Goal: Information Seeking & Learning: Learn about a topic

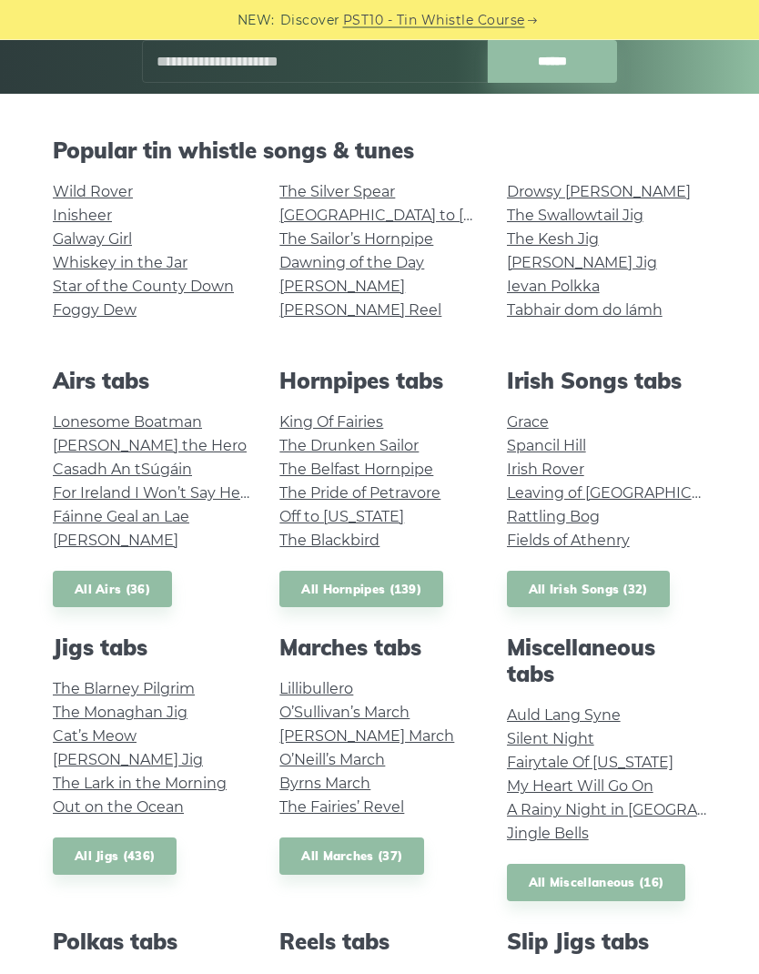
scroll to position [299, 0]
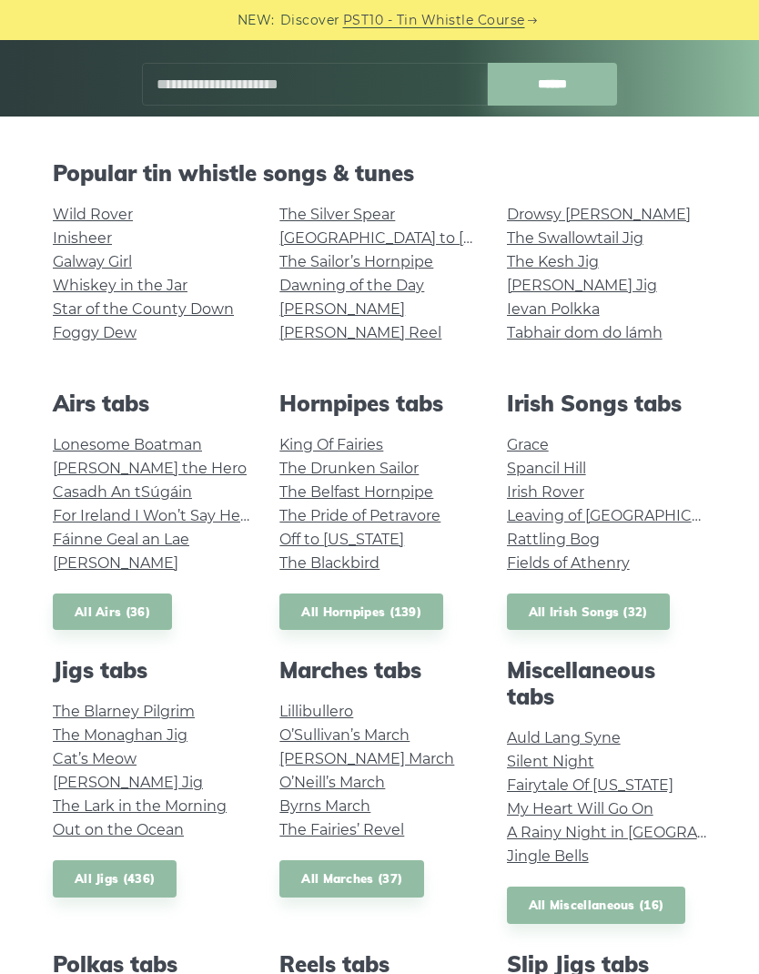
click at [392, 88] on input "text" at bounding box center [315, 84] width 346 height 43
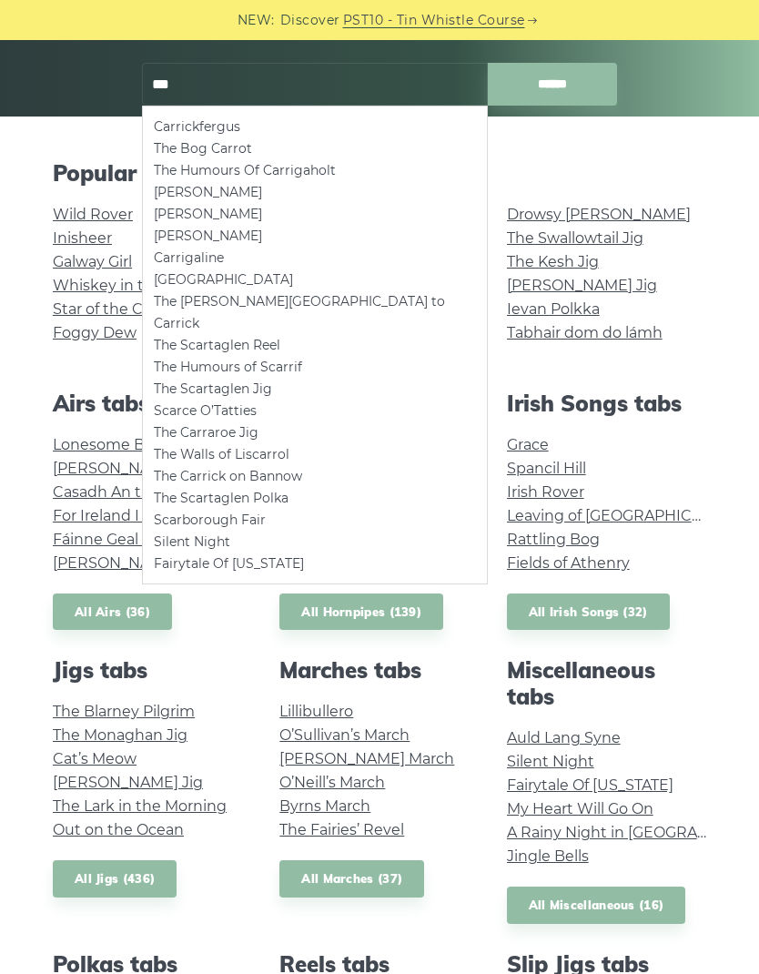
click at [219, 118] on li "Carrickfergus" at bounding box center [315, 127] width 322 height 22
type input "**********"
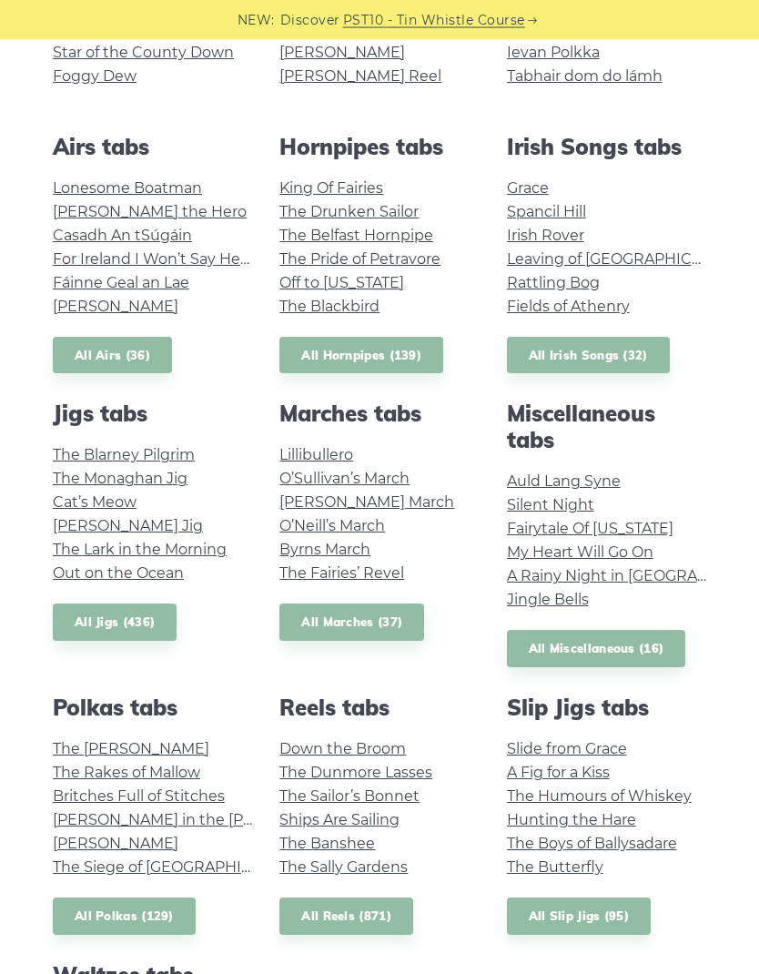
scroll to position [555, 0]
click at [339, 927] on link "All Reels (871)" at bounding box center [347, 916] width 134 height 37
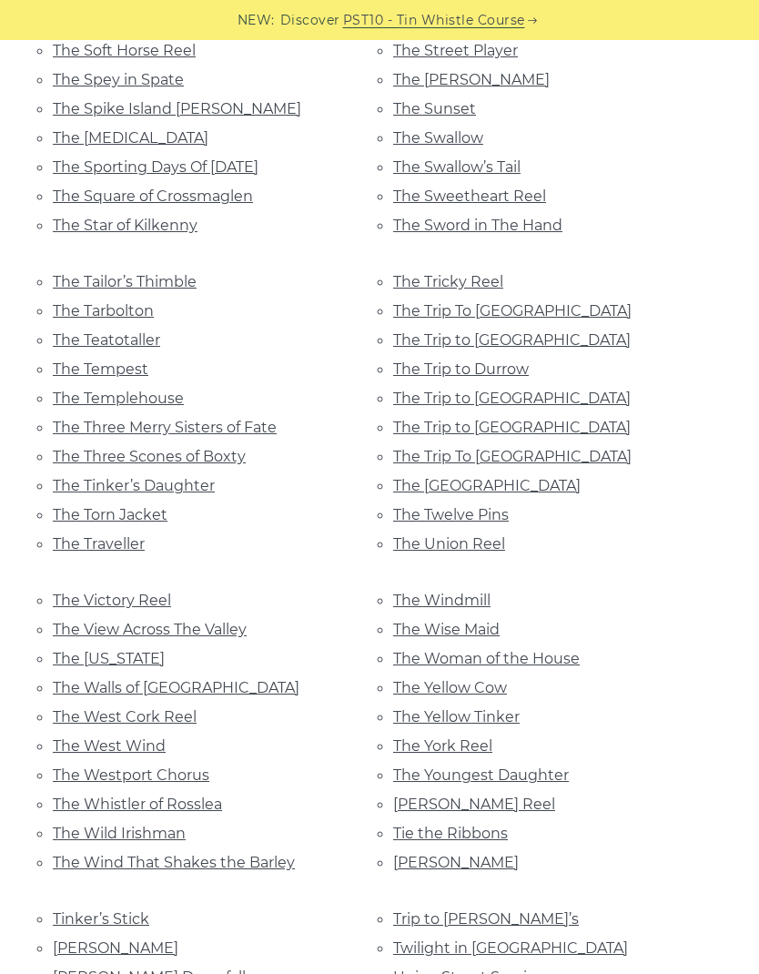
scroll to position [13243, 0]
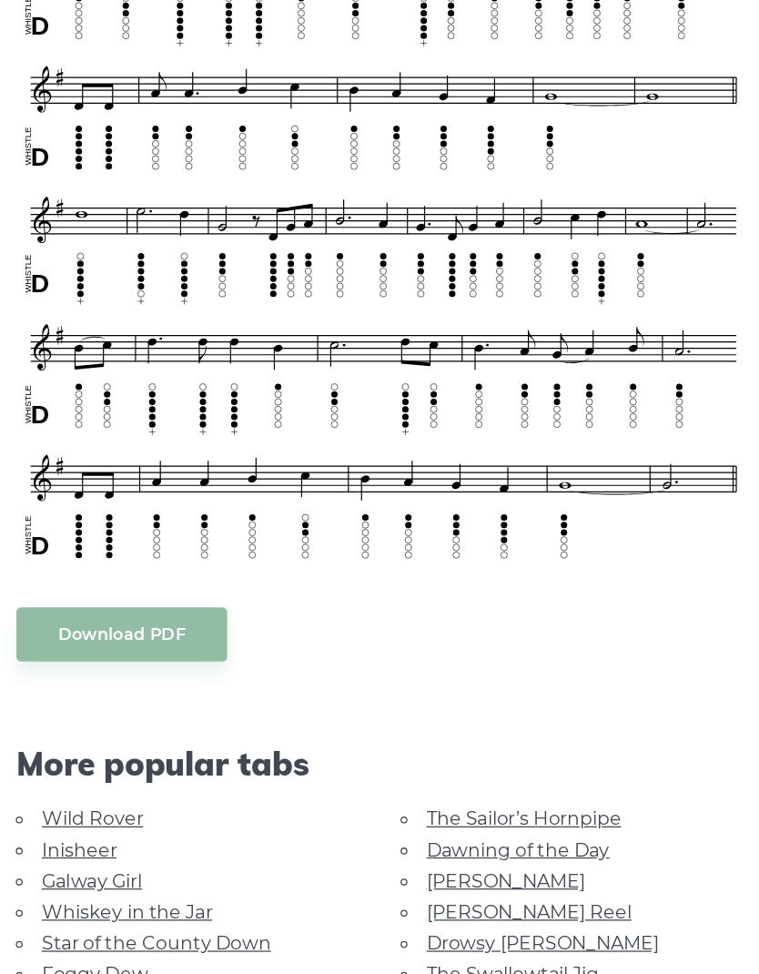
scroll to position [429, 0]
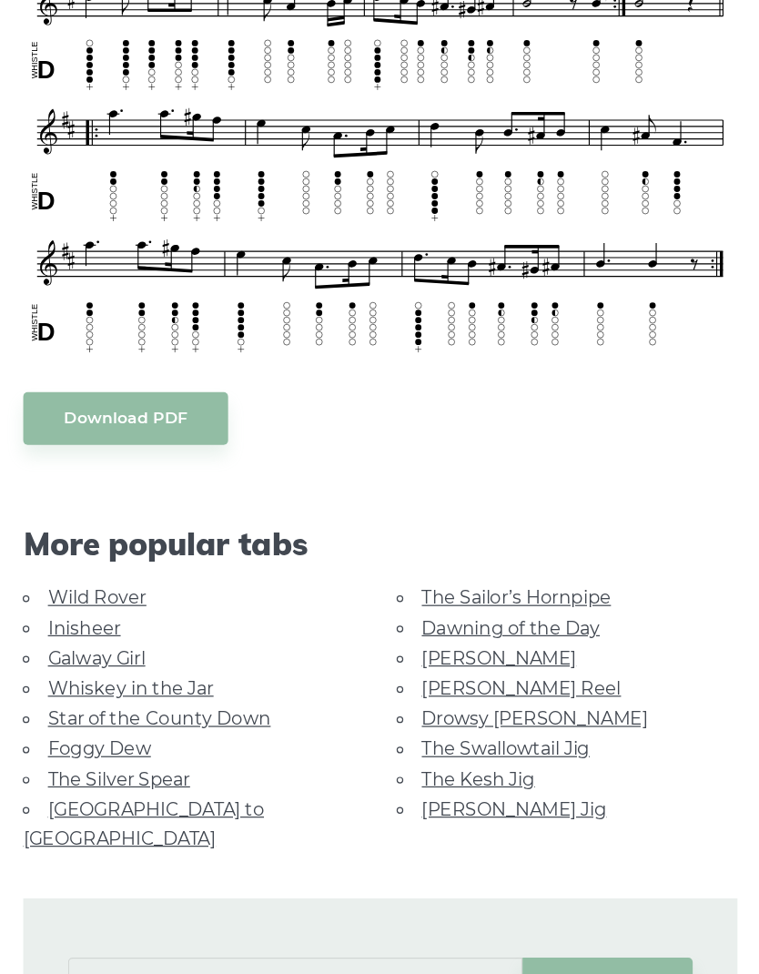
scroll to position [341, 0]
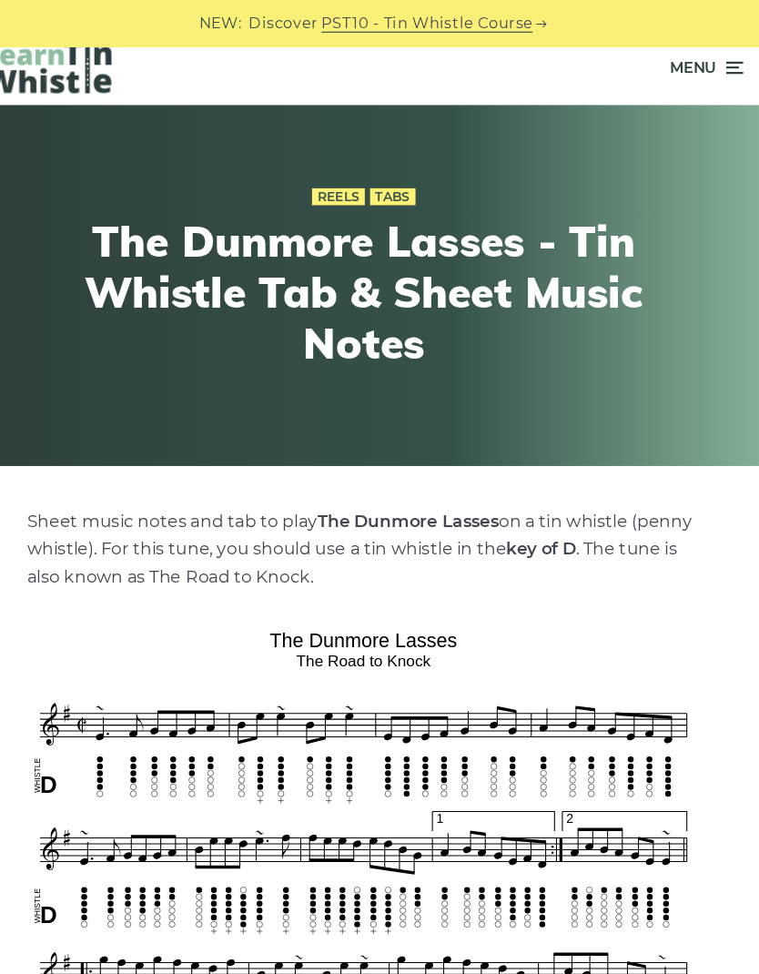
scroll to position [11, 0]
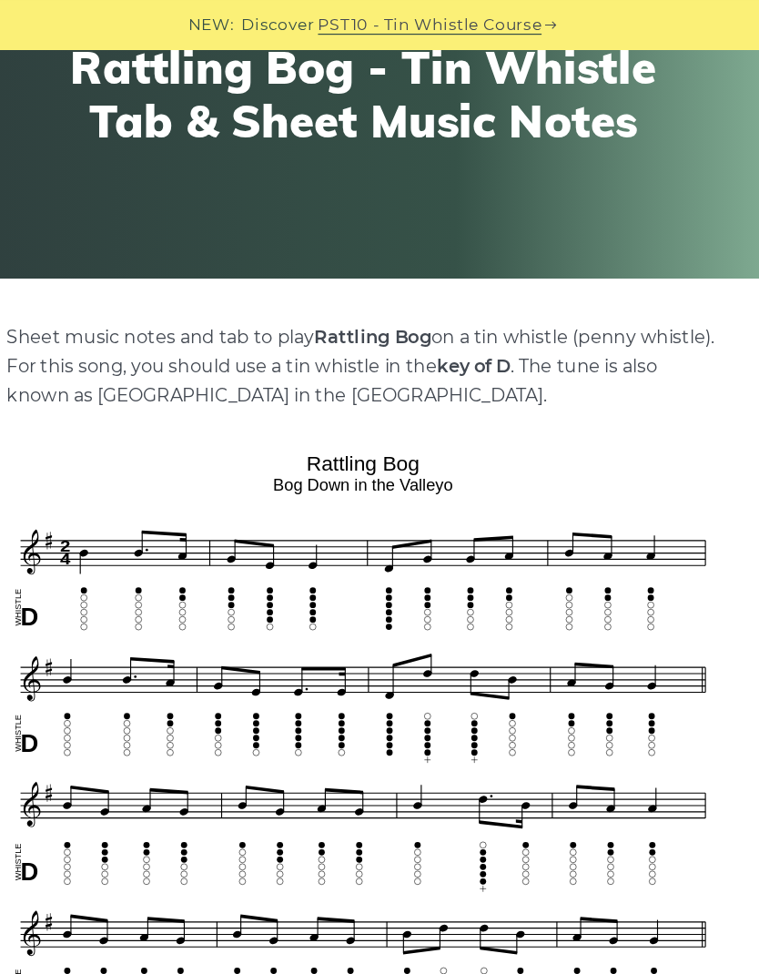
scroll to position [187, 0]
